Goal: Transaction & Acquisition: Purchase product/service

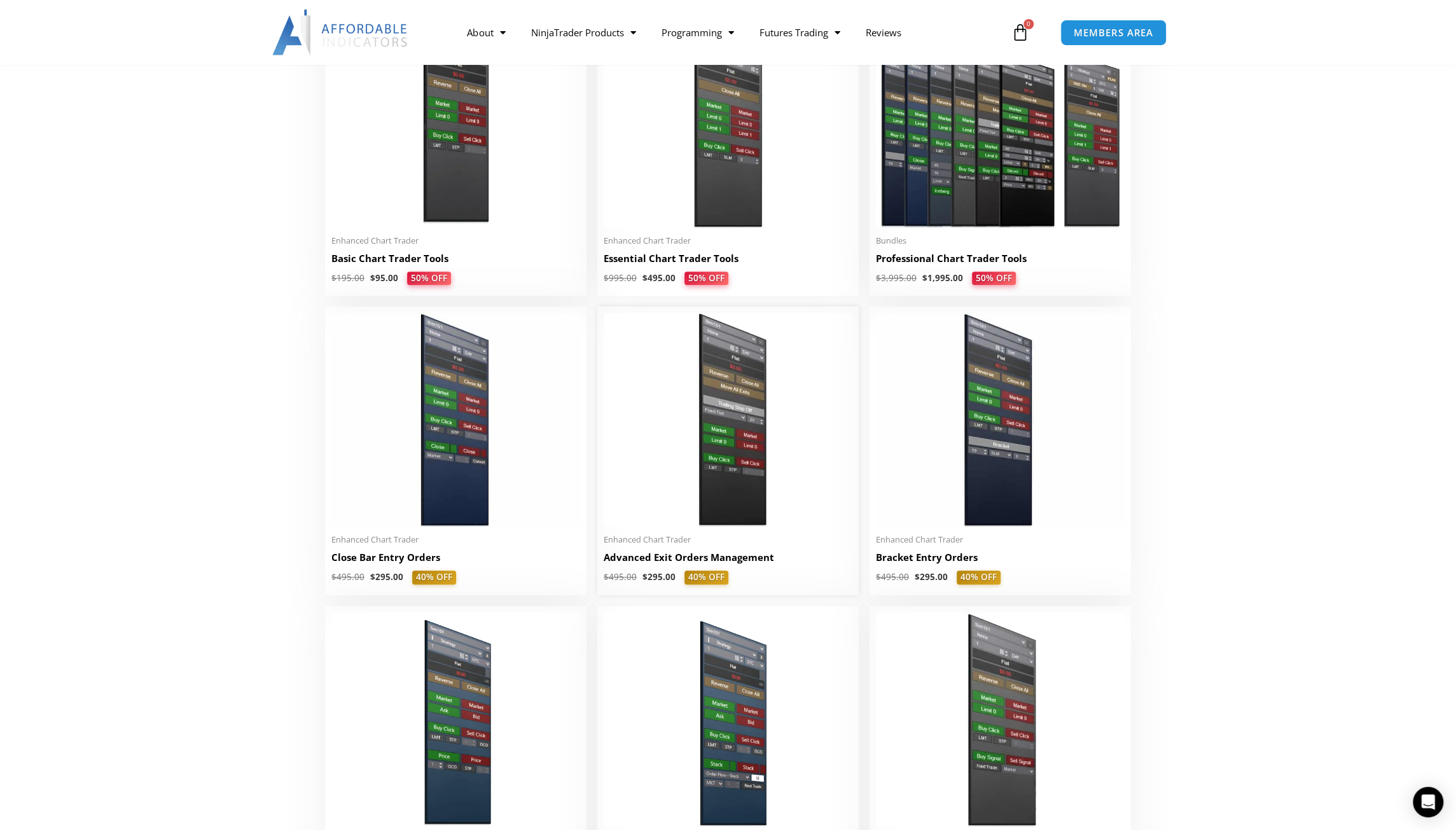
click at [752, 397] on img at bounding box center [728, 420] width 249 height 214
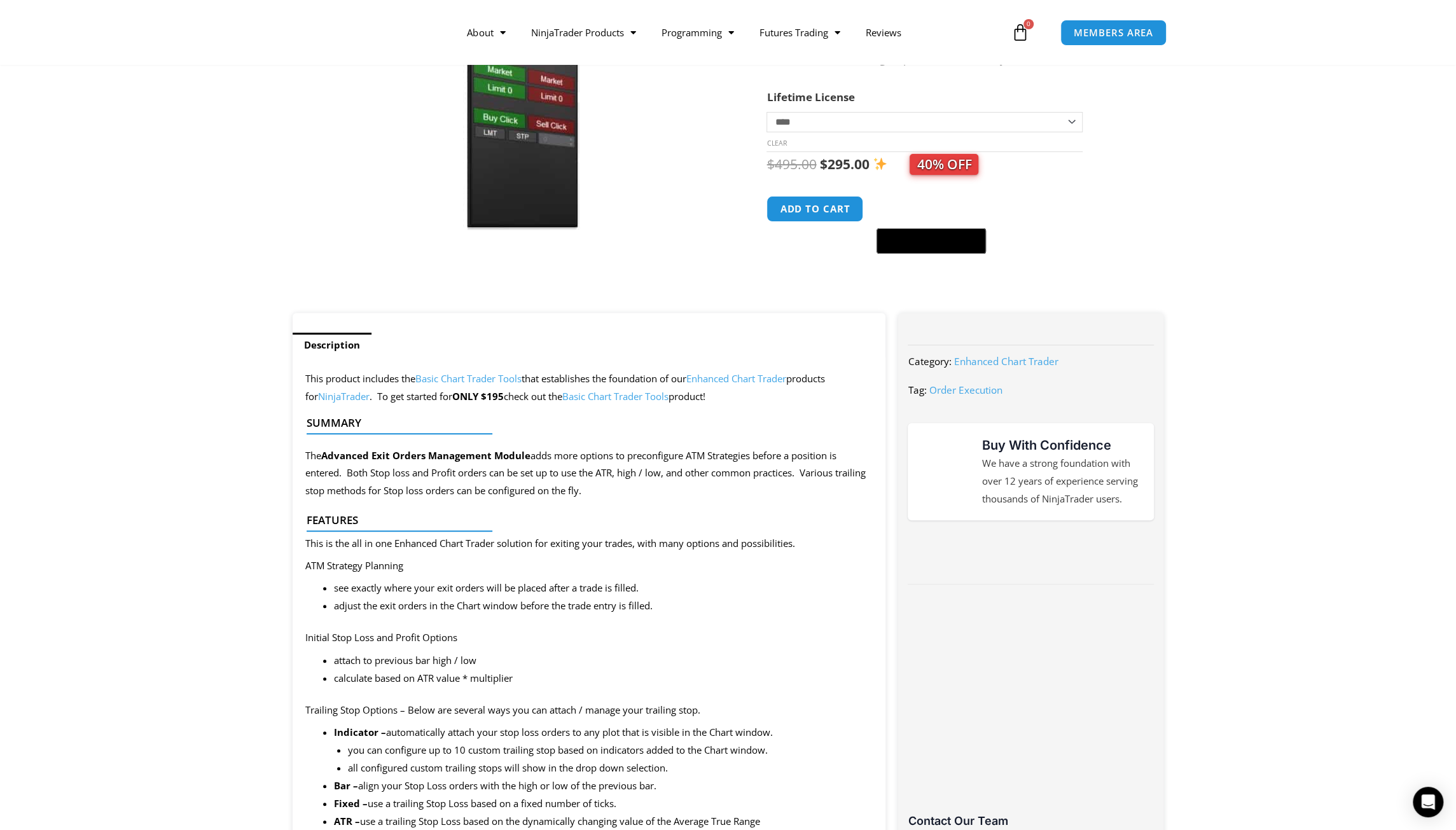
scroll to position [382, 0]
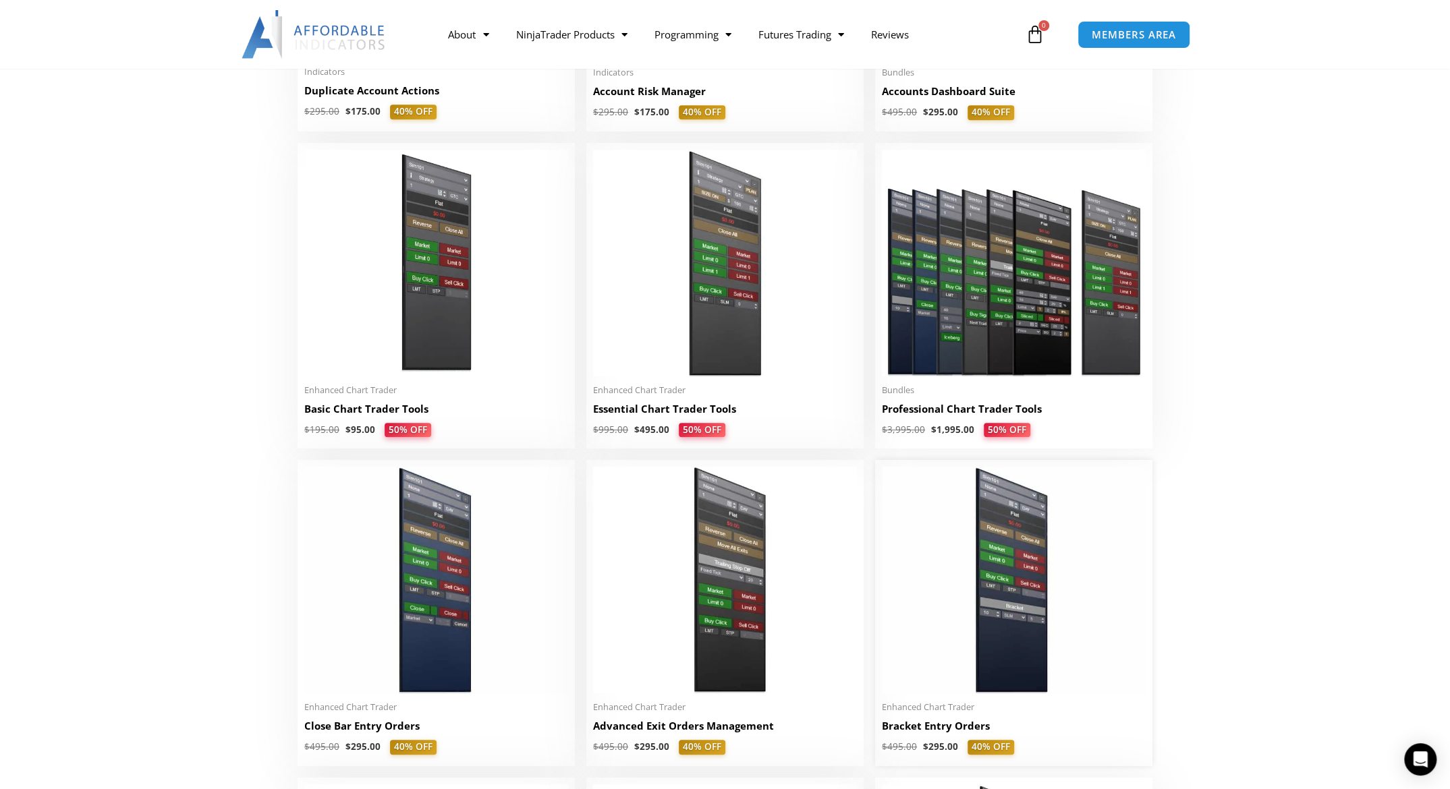
scroll to position [675, 0]
